Goal: Task Accomplishment & Management: Manage account settings

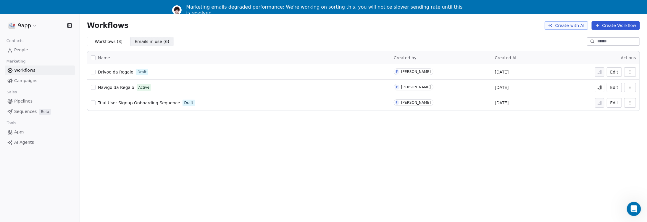
click at [111, 86] on span "Navigo da Regalo" at bounding box center [116, 87] width 36 height 5
click at [618, 87] on button "Edit" at bounding box center [614, 87] width 15 height 9
click at [622, 71] on button "Edit" at bounding box center [614, 71] width 15 height 9
click at [142, 40] on span "Emails in use ( 6 )" at bounding box center [152, 41] width 35 height 6
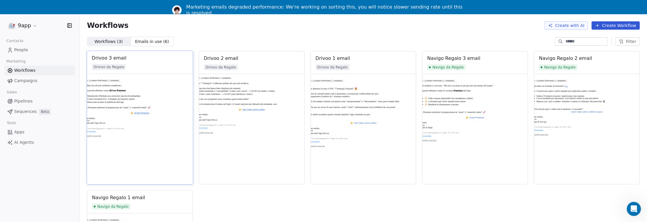
click at [108, 99] on img at bounding box center [140, 129] width 106 height 110
click at [107, 60] on div "Drivoo 3 email" at bounding box center [109, 57] width 35 height 7
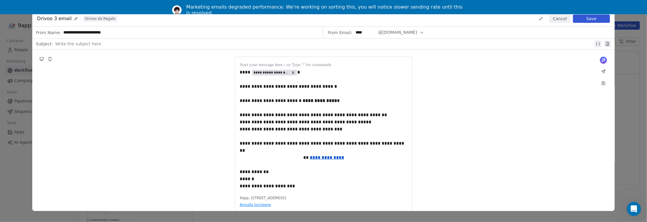
click at [558, 16] on button "Cancel" at bounding box center [559, 18] width 21 height 8
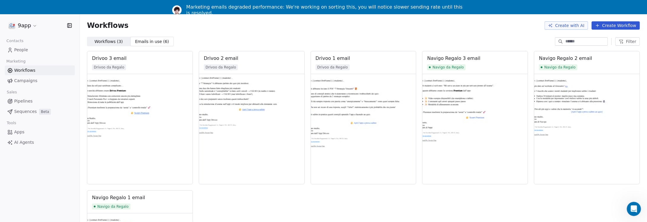
click at [17, 80] on span "Campaigns" at bounding box center [25, 80] width 23 height 6
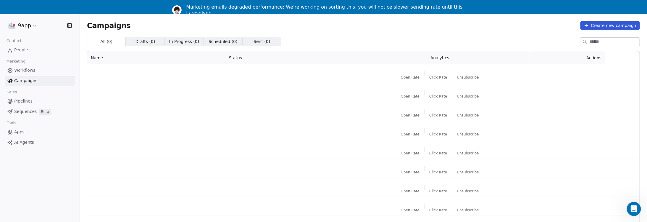
click at [19, 72] on span "Workflows" at bounding box center [24, 70] width 21 height 6
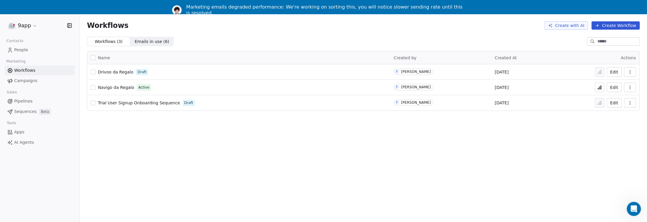
click at [113, 71] on span "Drivoo da Regalo" at bounding box center [115, 72] width 35 height 5
click at [123, 73] on span "Drivoo da Regalo" at bounding box center [115, 72] width 35 height 5
click at [110, 73] on span "Drivoo da Regalo" at bounding box center [115, 72] width 35 height 5
click at [15, 49] on span "People" at bounding box center [21, 50] width 14 height 6
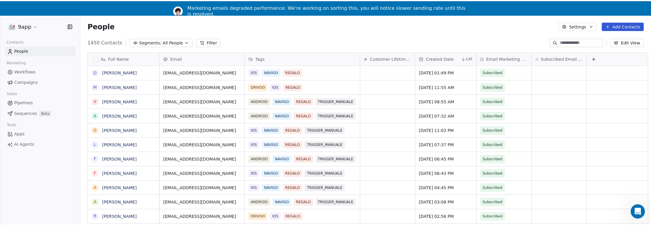
scroll to position [194, 567]
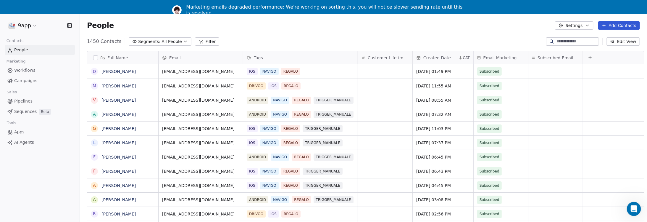
click at [183, 40] on icon "button" at bounding box center [185, 41] width 5 height 5
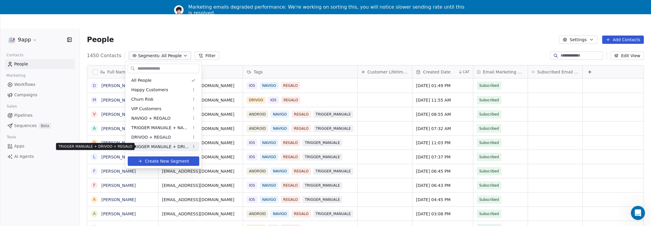
click at [169, 146] on span "TRIGGER MANUALE + DRIVOO + REGALO" at bounding box center [160, 146] width 58 height 6
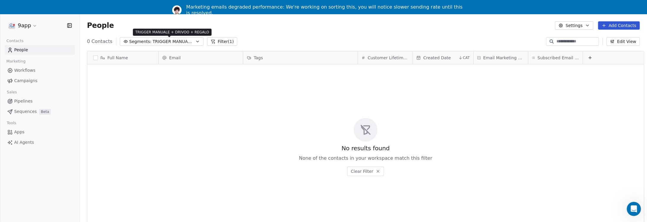
click at [172, 43] on span "TRIGGER MANUALE + DRIVOO + REGALO" at bounding box center [173, 41] width 41 height 6
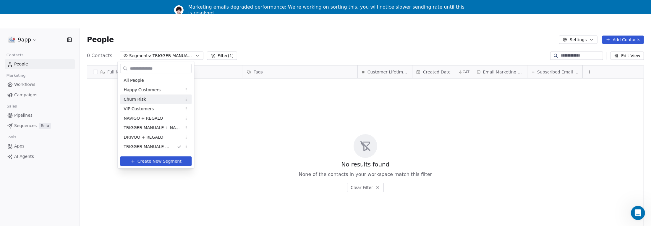
click at [237, 112] on html "9app Contacts People Marketing Workflows Campaigns Sales Pipelines Sequences Be…" at bounding box center [325, 127] width 651 height 254
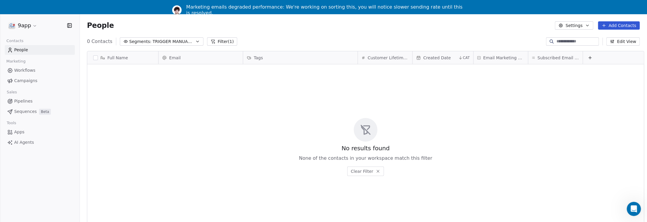
click at [195, 42] on icon "button" at bounding box center [197, 41] width 5 height 5
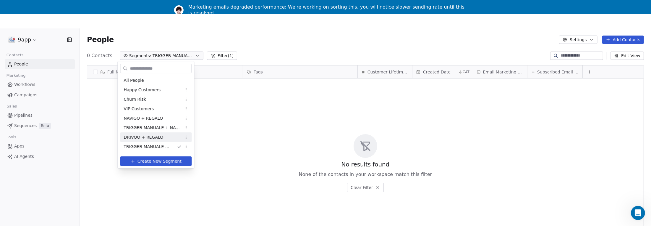
click at [153, 138] on span "DRIVOO + REGALO" at bounding box center [144, 137] width 40 height 6
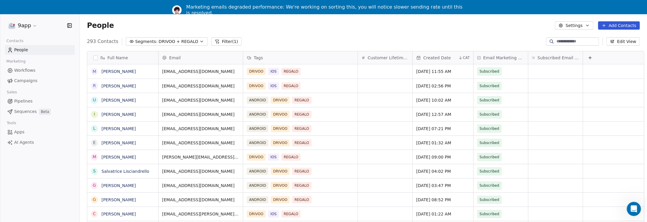
click at [96, 57] on button "button" at bounding box center [95, 57] width 5 height 5
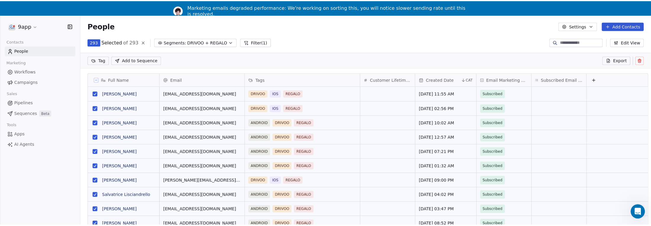
scroll to position [174, 567]
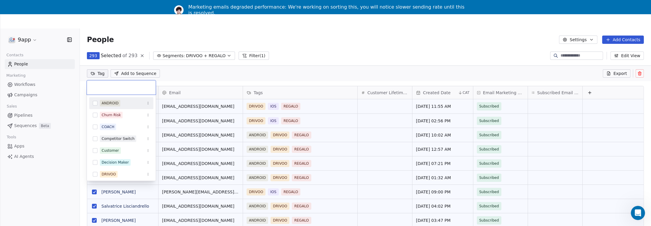
click at [102, 58] on html "9app Contacts People Marketing Workflows Campaigns Sales Pipelines Sequences Be…" at bounding box center [325, 127] width 651 height 254
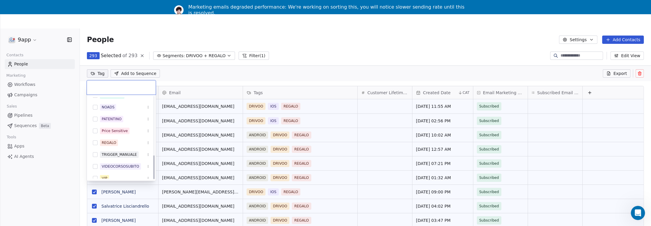
scroll to position [203, 0]
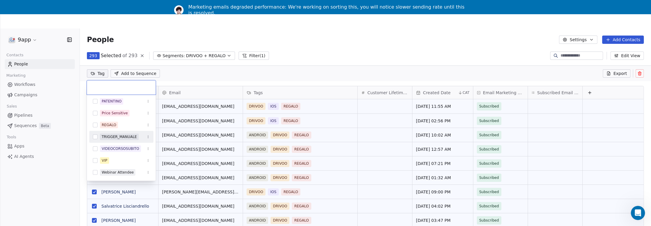
click at [94, 136] on button "Suggestions" at bounding box center [95, 136] width 5 height 5
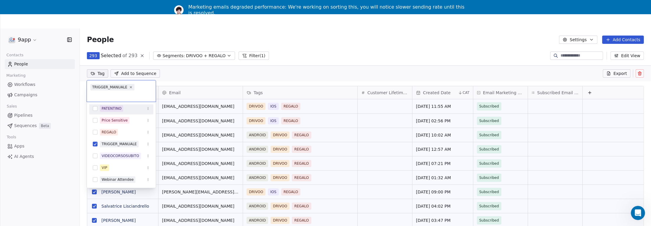
click at [187, 74] on html "9app Contacts People Marketing Workflows Campaigns Sales Pipelines Sequences Be…" at bounding box center [325, 127] width 651 height 254
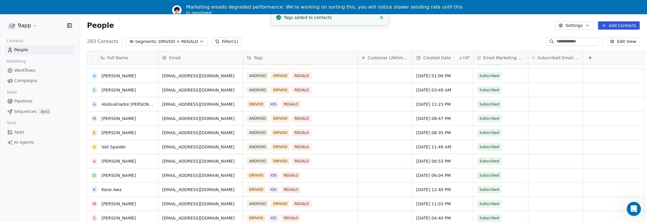
scroll to position [0, 0]
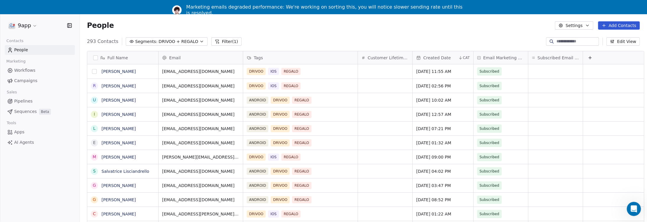
click at [93, 71] on button "grid" at bounding box center [94, 71] width 5 height 5
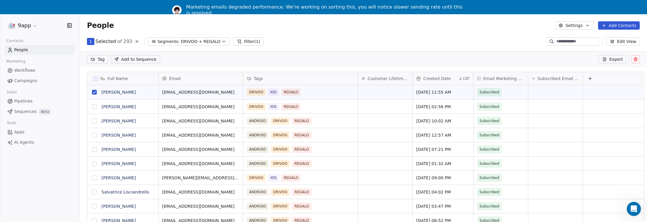
click at [94, 106] on button "grid" at bounding box center [94, 106] width 5 height 5
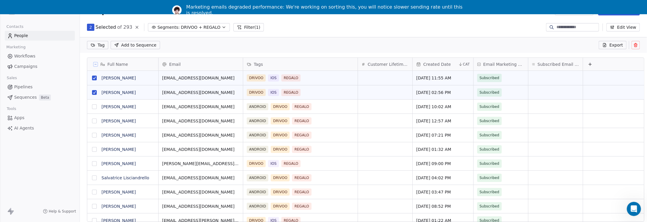
click at [94, 120] on button "grid" at bounding box center [94, 120] width 5 height 5
click at [94, 106] on button "grid" at bounding box center [94, 106] width 5 height 5
click at [94, 134] on button "grid" at bounding box center [94, 135] width 5 height 5
click at [93, 150] on button "grid" at bounding box center [94, 149] width 5 height 5
click at [94, 164] on button "grid" at bounding box center [94, 163] width 5 height 5
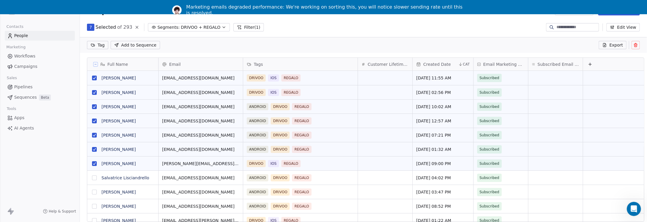
click at [94, 177] on button "grid" at bounding box center [94, 177] width 5 height 5
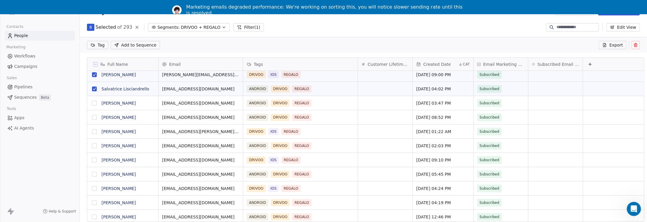
click at [93, 102] on button "grid" at bounding box center [94, 103] width 5 height 5
click at [95, 116] on button "grid" at bounding box center [94, 117] width 5 height 5
click at [94, 131] on button "grid" at bounding box center [94, 131] width 5 height 5
click at [94, 143] on button "grid" at bounding box center [94, 145] width 5 height 5
click at [93, 160] on button "grid" at bounding box center [94, 159] width 5 height 5
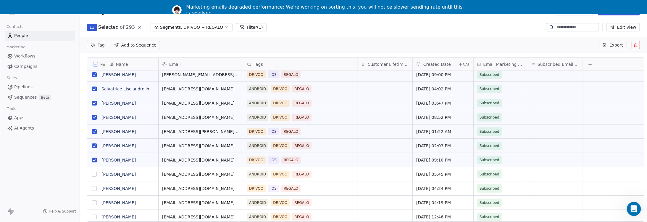
click at [94, 173] on button "grid" at bounding box center [94, 174] width 5 height 5
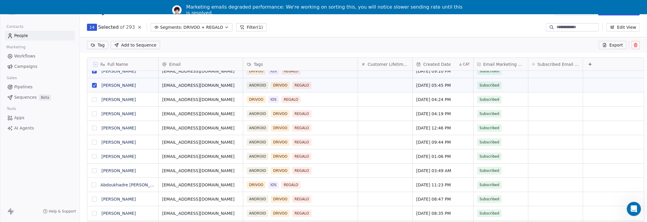
click at [93, 99] on button "grid" at bounding box center [94, 99] width 5 height 5
click at [95, 113] on button "grid" at bounding box center [94, 113] width 5 height 5
click at [94, 128] on button "grid" at bounding box center [94, 127] width 5 height 5
click at [94, 142] on button "grid" at bounding box center [94, 142] width 5 height 5
click at [95, 156] on button "grid" at bounding box center [94, 156] width 5 height 5
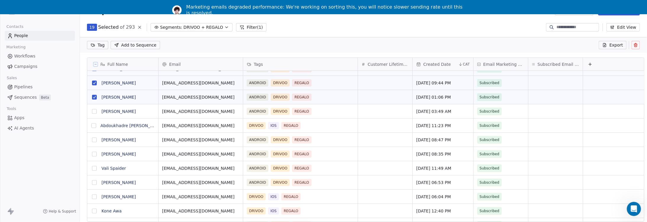
click at [94, 112] on button "grid" at bounding box center [94, 111] width 5 height 5
click at [93, 123] on button "grid" at bounding box center [93, 125] width 5 height 5
click at [94, 140] on button "grid" at bounding box center [94, 139] width 5 height 5
click at [93, 154] on button "grid" at bounding box center [94, 153] width 5 height 5
click at [95, 167] on button "grid" at bounding box center [94, 168] width 5 height 5
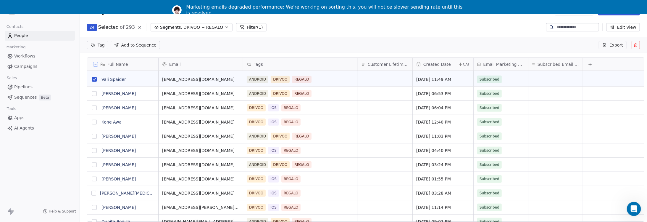
click at [94, 93] on button "grid" at bounding box center [94, 93] width 5 height 5
click at [93, 106] on button "grid" at bounding box center [94, 107] width 5 height 5
click at [94, 121] on button "grid" at bounding box center [94, 121] width 5 height 5
click at [95, 137] on button "grid" at bounding box center [94, 136] width 5 height 5
click at [95, 149] on button "grid" at bounding box center [94, 150] width 5 height 5
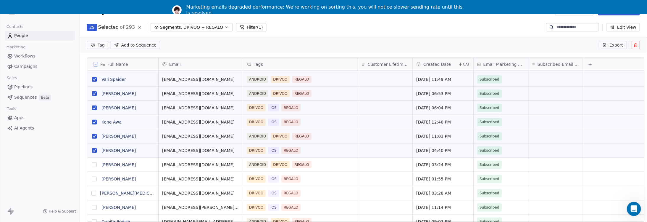
click at [94, 164] on button "grid" at bounding box center [94, 164] width 5 height 5
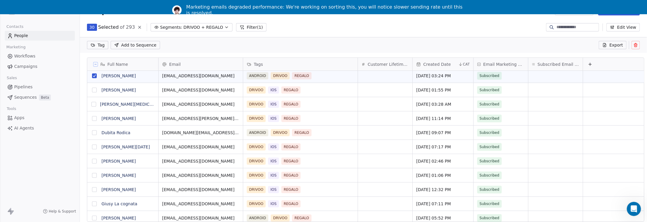
click at [93, 89] on button "grid" at bounding box center [94, 90] width 5 height 5
click at [94, 102] on button "grid" at bounding box center [93, 104] width 5 height 5
click at [93, 117] on button "grid" at bounding box center [94, 118] width 5 height 5
click at [94, 134] on button "grid" at bounding box center [94, 132] width 5 height 5
click at [94, 145] on button "grid" at bounding box center [94, 146] width 5 height 5
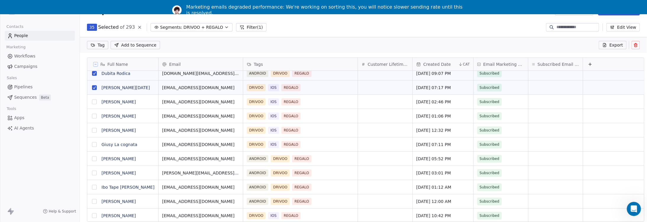
drag, startPoint x: 95, startPoint y: 102, endPoint x: 94, endPoint y: 106, distance: 3.6
click at [95, 102] on button "grid" at bounding box center [94, 101] width 5 height 5
click at [92, 115] on button "grid" at bounding box center [94, 116] width 5 height 5
click at [94, 129] on button "grid" at bounding box center [94, 130] width 5 height 5
drag, startPoint x: 94, startPoint y: 144, endPoint x: 94, endPoint y: 153, distance: 8.3
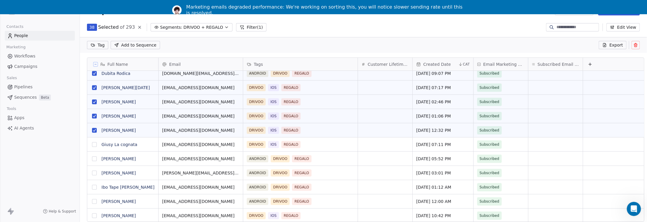
click at [94, 144] on button "grid" at bounding box center [94, 144] width 5 height 5
click at [93, 159] on button "grid" at bounding box center [94, 158] width 5 height 5
click at [93, 172] on button "grid" at bounding box center [94, 172] width 5 height 5
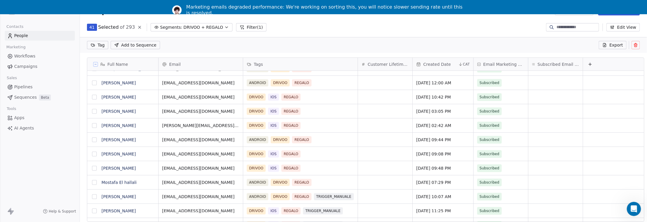
click at [93, 83] on button "grid" at bounding box center [94, 82] width 5 height 5
click at [94, 97] on button "grid" at bounding box center [94, 97] width 5 height 5
click at [94, 112] on button "grid" at bounding box center [94, 111] width 5 height 5
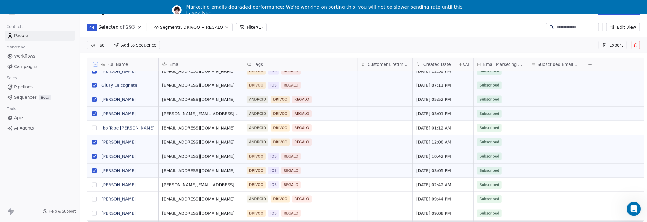
click at [95, 127] on button "grid" at bounding box center [94, 127] width 5 height 5
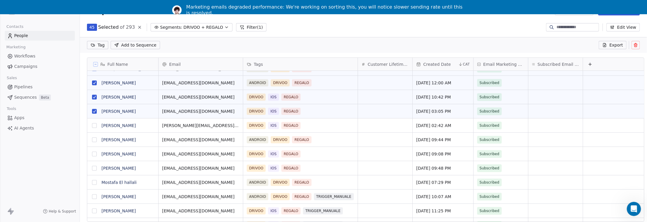
click at [95, 125] on button "grid" at bounding box center [94, 125] width 5 height 5
click at [93, 139] on button "grid" at bounding box center [94, 139] width 5 height 5
click at [95, 156] on button "grid" at bounding box center [94, 153] width 5 height 5
click at [93, 169] on button "grid" at bounding box center [94, 168] width 5 height 5
click at [95, 182] on button "grid" at bounding box center [94, 182] width 5 height 5
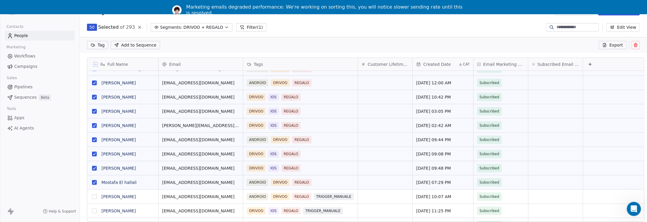
click at [101, 45] on html "9app Contacts People Marketing Workflows Campaigns Sales Pipelines Sequences Be…" at bounding box center [323, 104] width 647 height 236
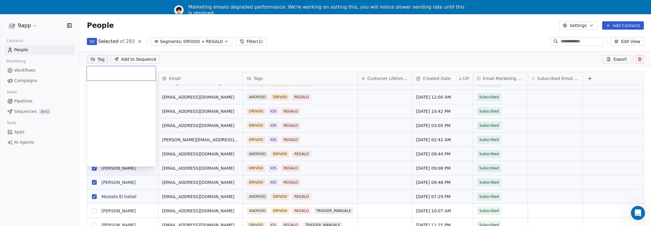
scroll to position [203, 0]
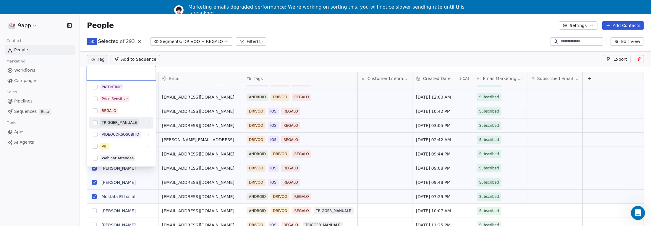
click at [97, 122] on button "Suggestions" at bounding box center [95, 122] width 5 height 5
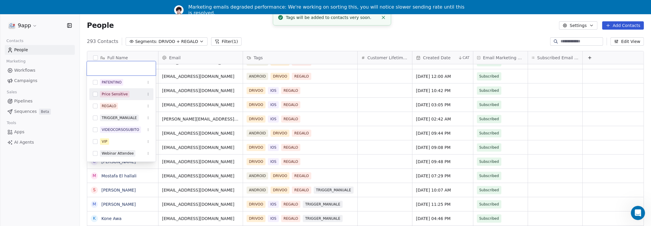
click at [187, 62] on html "9app Contacts People Marketing Workflows Campaigns Sales Pipelines Sequences Be…" at bounding box center [325, 113] width 651 height 254
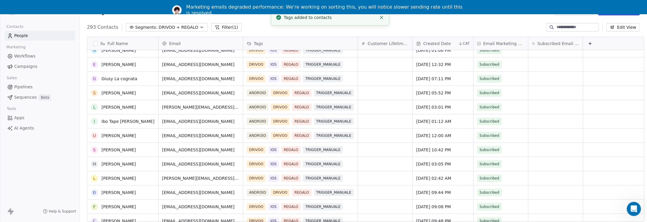
scroll to position [473, 0]
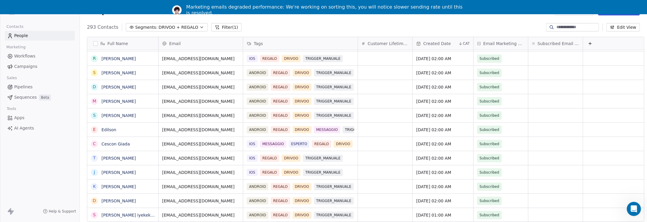
click at [33, 56] on span "Workflows" at bounding box center [24, 56] width 21 height 6
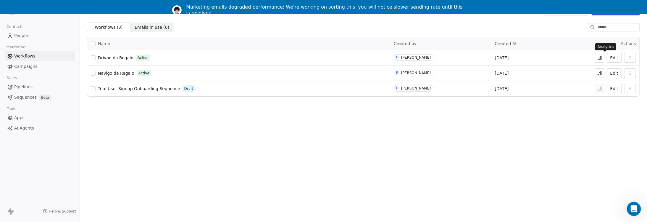
click at [601, 58] on icon at bounding box center [600, 58] width 1 height 4
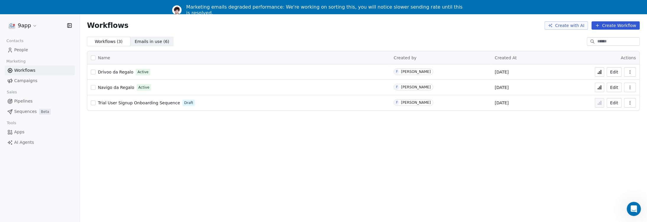
click at [621, 72] on button "Edit" at bounding box center [614, 71] width 15 height 9
click at [169, 132] on div "Workflows Create with AI Create Workflow Workflows ( 3 ) Workflows ( 3 ) Emails…" at bounding box center [363, 125] width 567 height 222
click at [617, 104] on button "Edit" at bounding box center [614, 102] width 15 height 9
click at [621, 104] on button "Edit" at bounding box center [614, 102] width 15 height 9
